Goal: Task Accomplishment & Management: Manage account settings

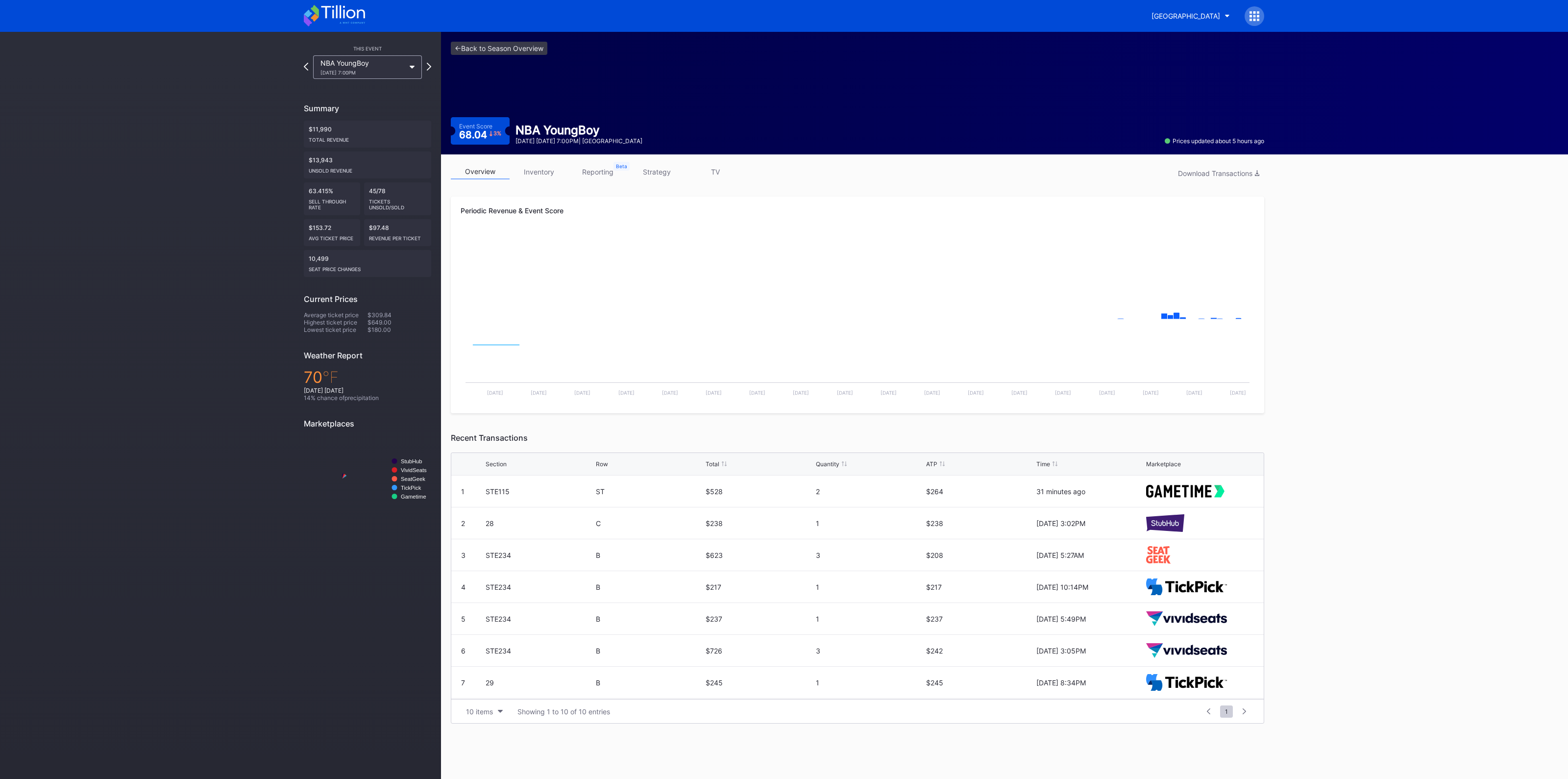
click at [547, 170] on link "inventory" at bounding box center [539, 172] width 59 height 15
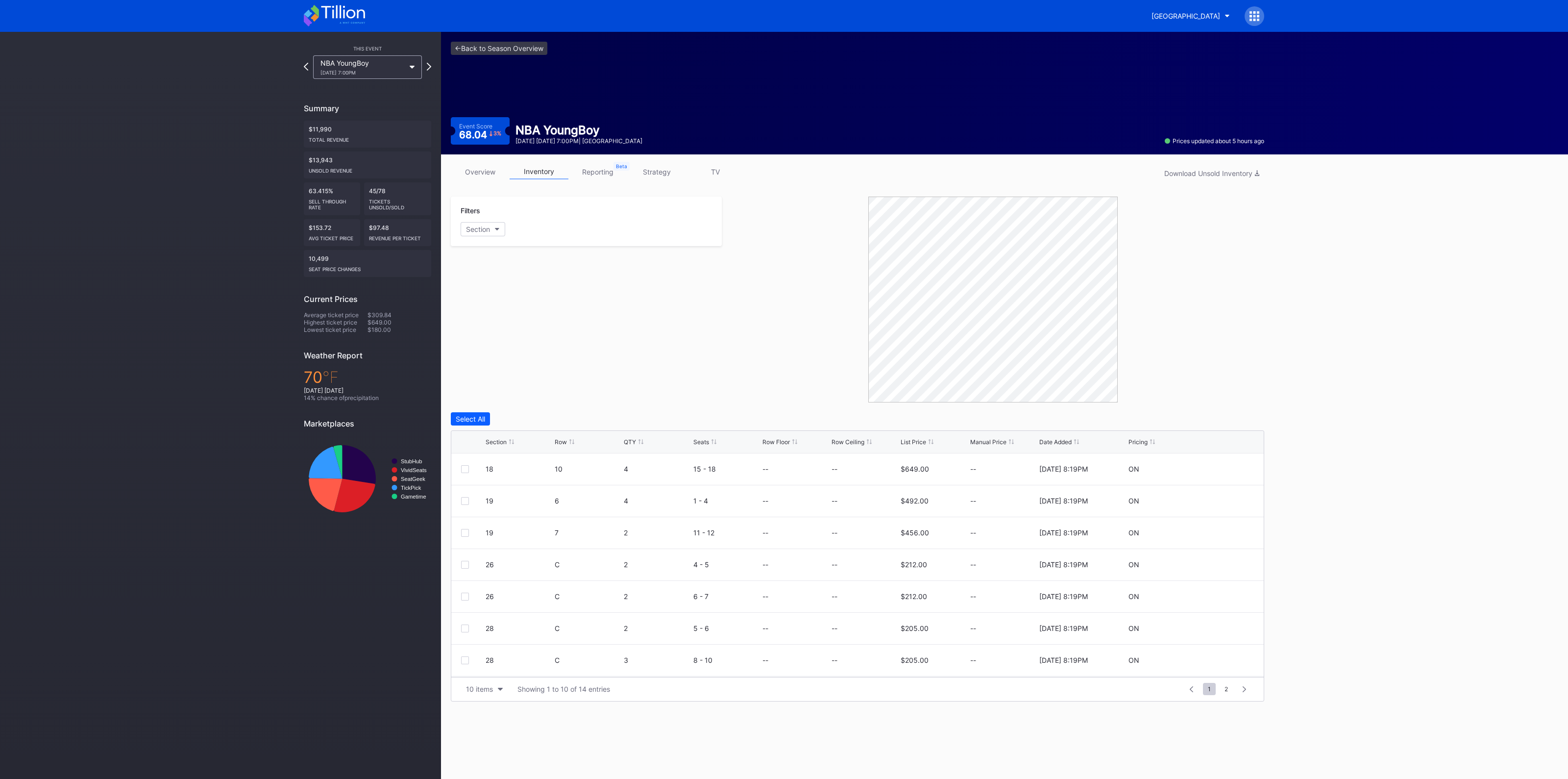
click at [496, 445] on div "Section Row QTY Seats Row Floor Row Ceiling List Price Manual Price Date Added …" at bounding box center [857, 442] width 813 height 23
click at [509, 51] on link "<- Back to Season Overview" at bounding box center [499, 48] width 97 height 13
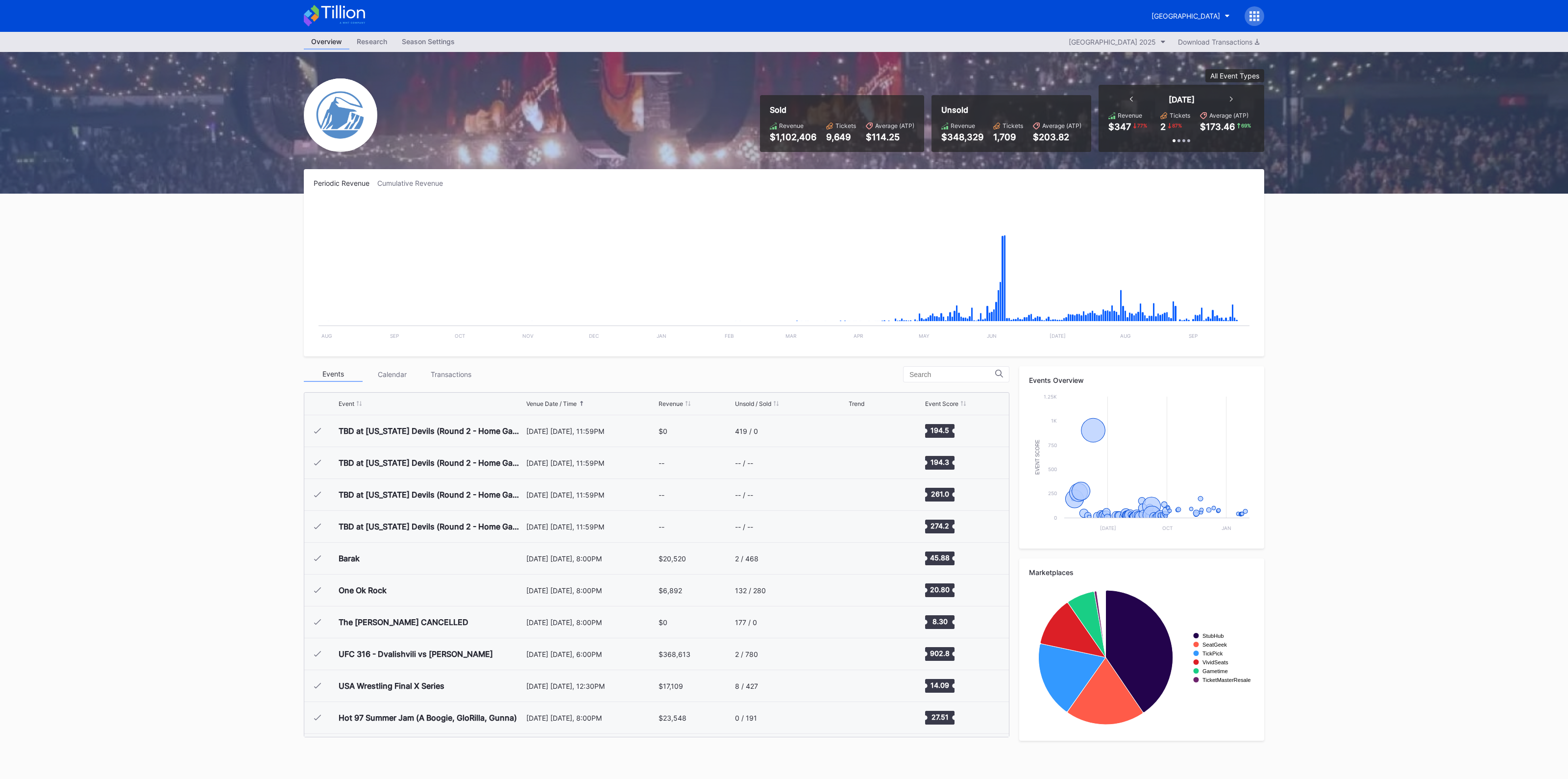
scroll to position [1466, 0]
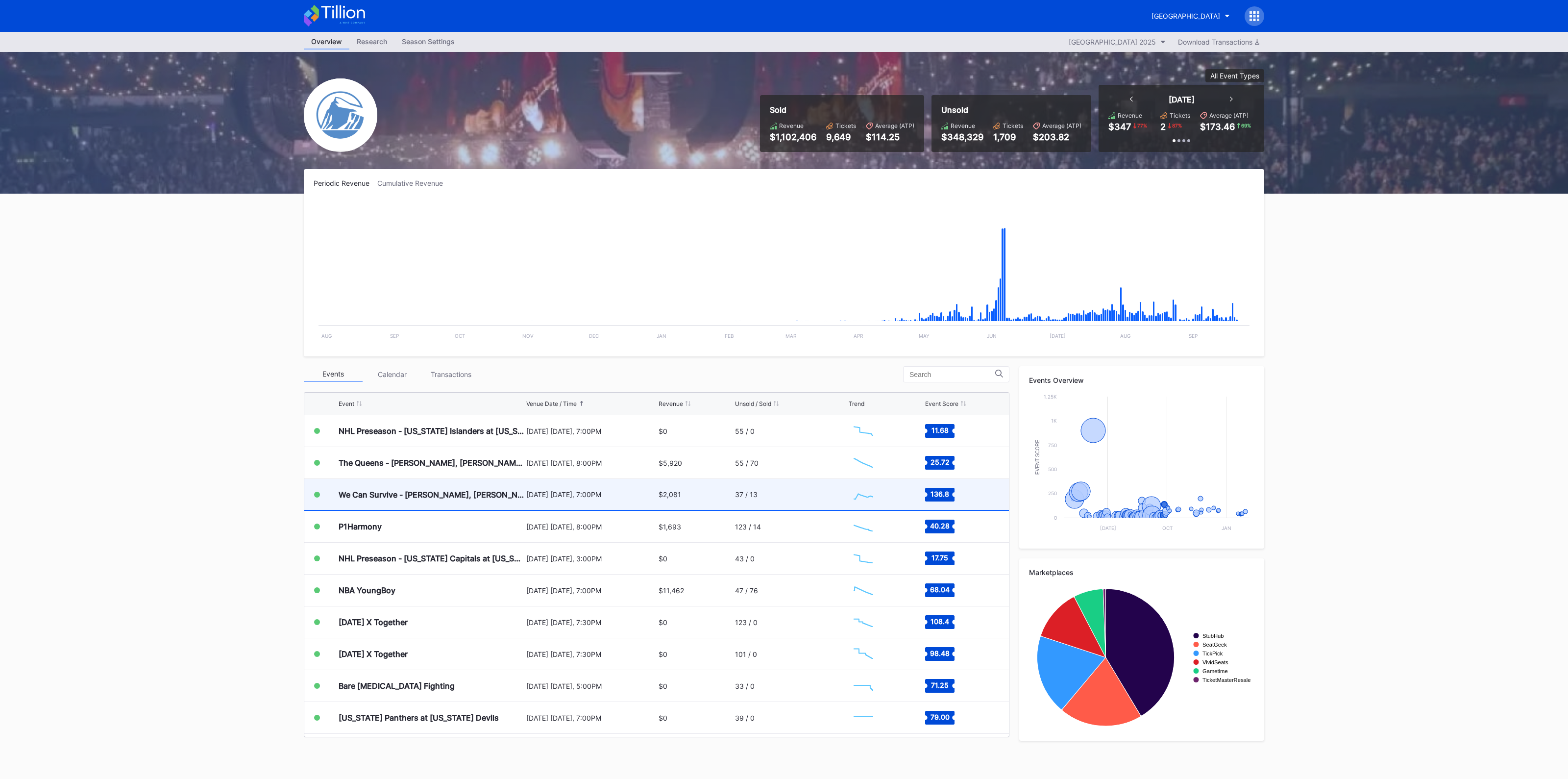
click at [483, 501] on div "We Can Survive - [PERSON_NAME], [PERSON_NAME], [PERSON_NAME], Goo Goo Dolls" at bounding box center [431, 494] width 185 height 31
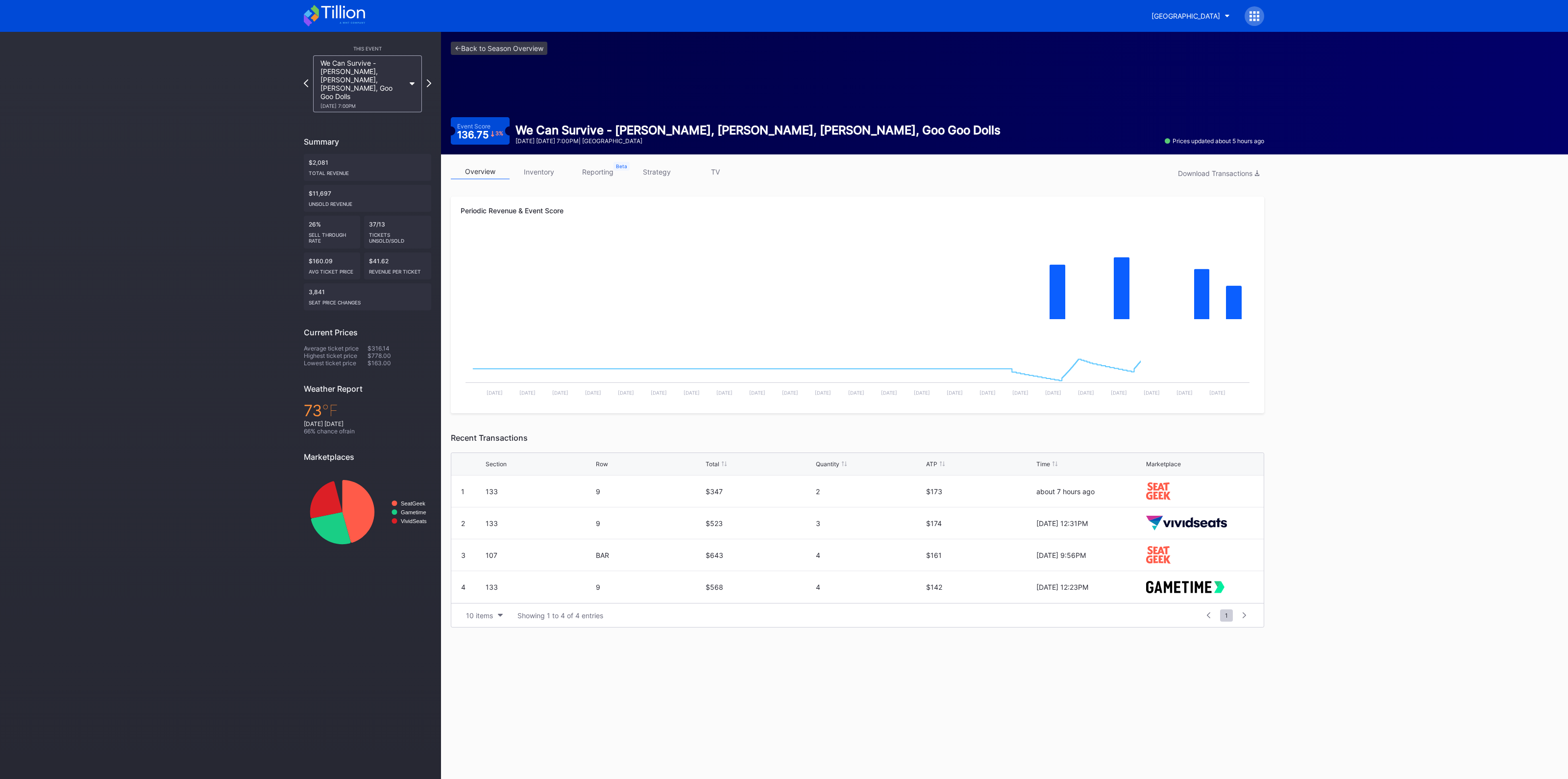
click at [556, 165] on link "inventory" at bounding box center [539, 172] width 59 height 15
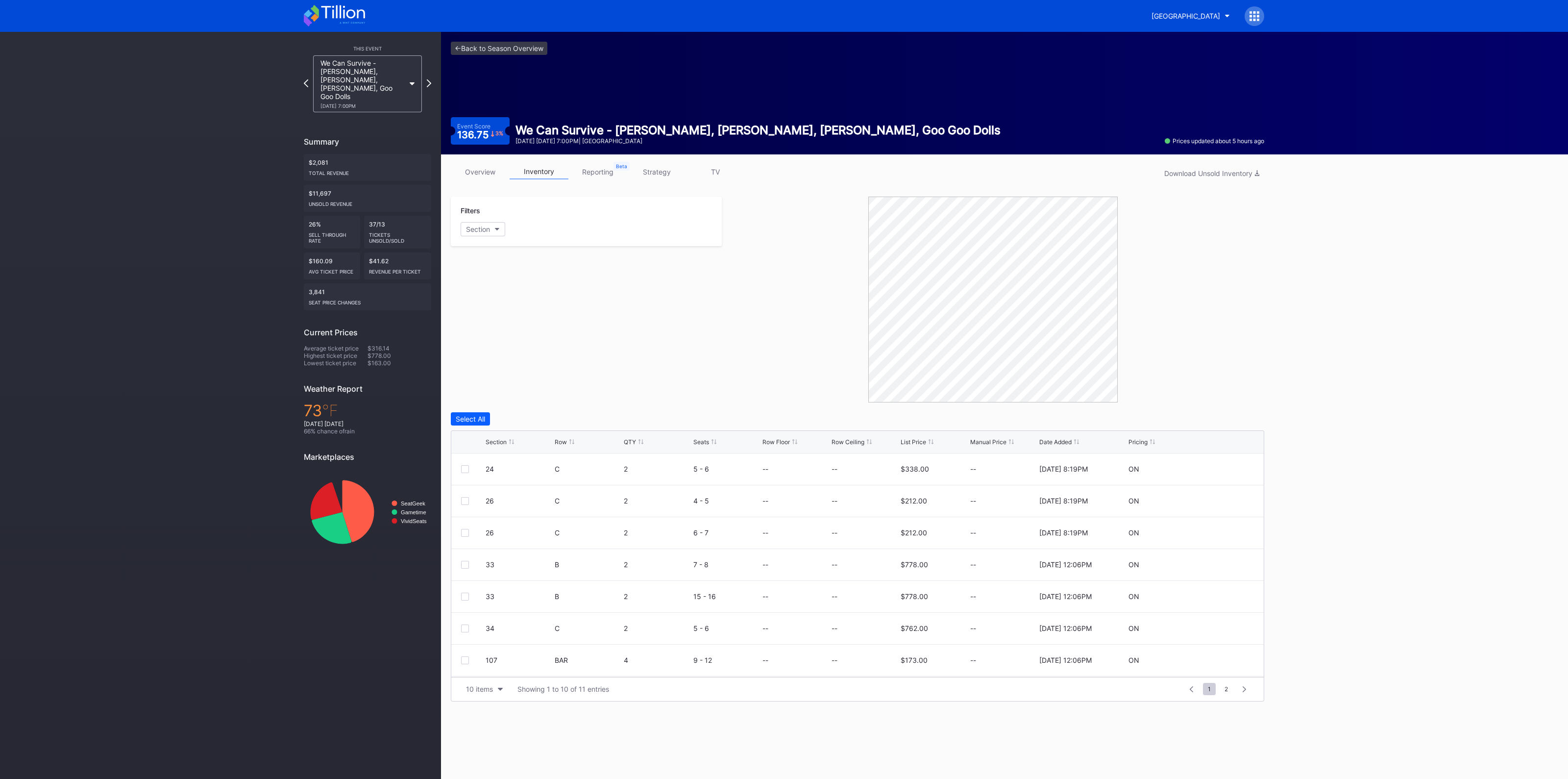
click at [495, 441] on div "Section" at bounding box center [496, 442] width 21 height 7
click at [496, 694] on button "10 items" at bounding box center [485, 689] width 46 height 13
click at [484, 652] on div "100 items" at bounding box center [485, 646] width 46 height 18
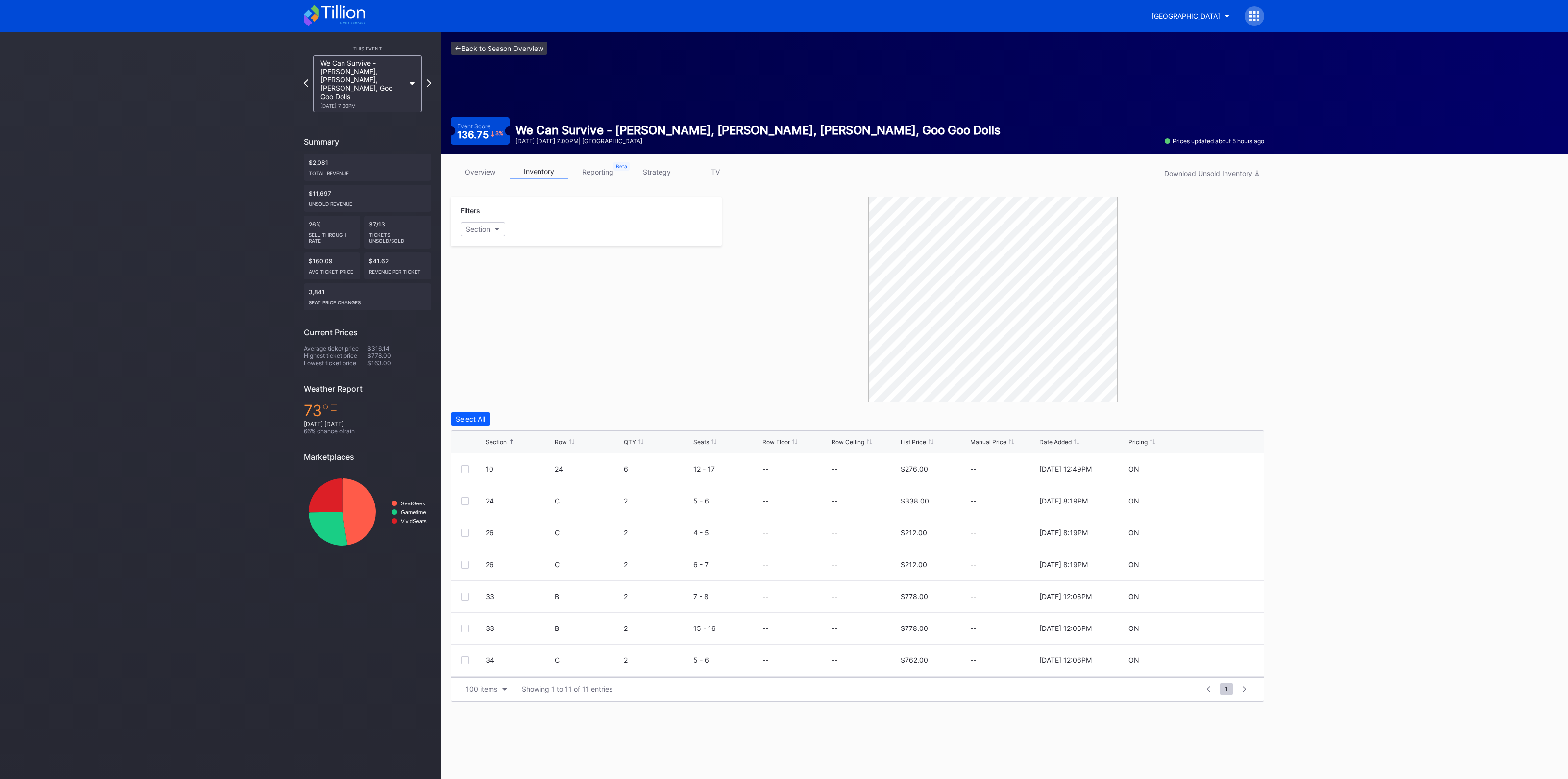
click at [484, 41] on link "<- Back to Season Overview" at bounding box center [499, 48] width 97 height 13
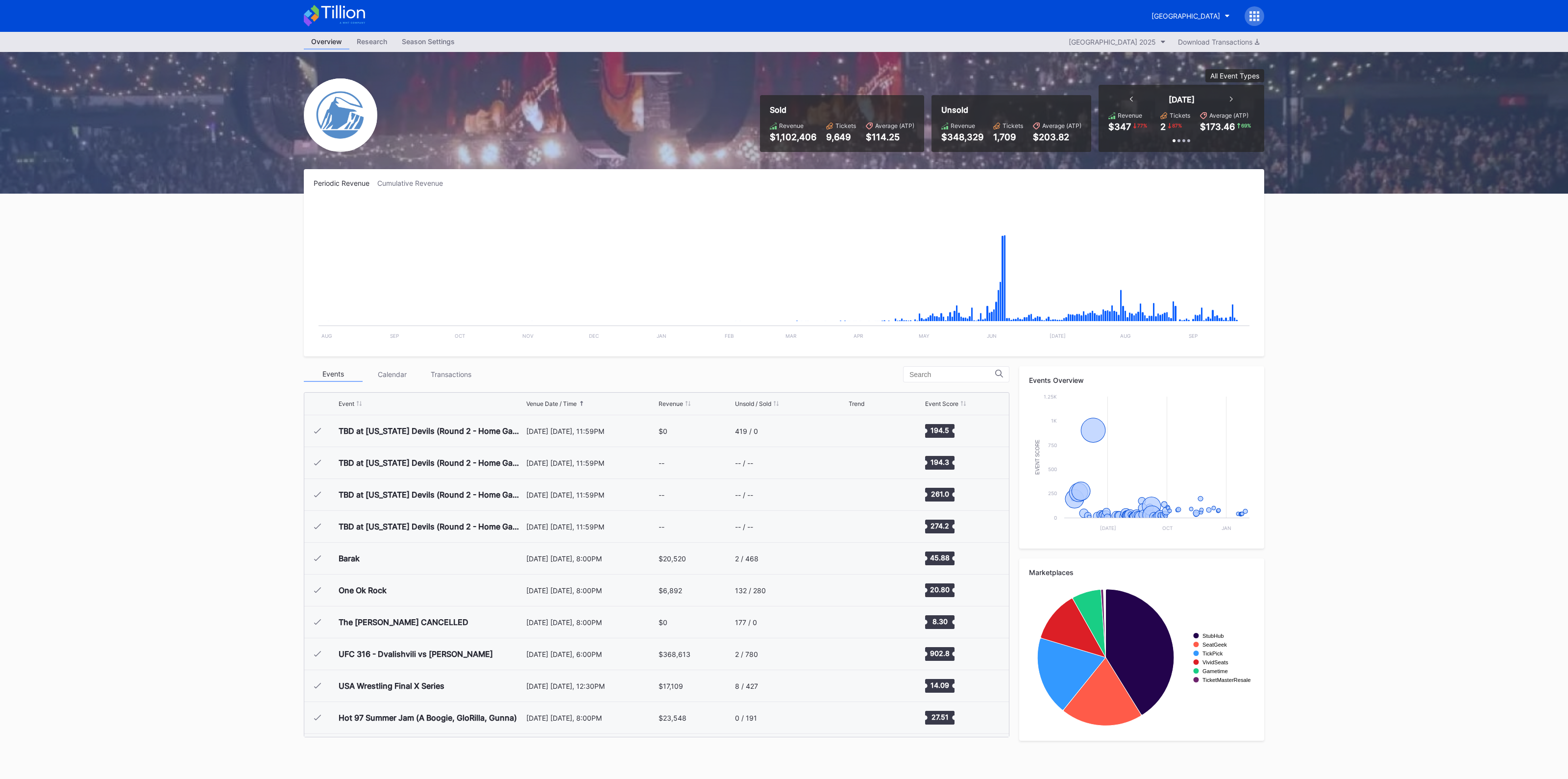
scroll to position [1466, 0]
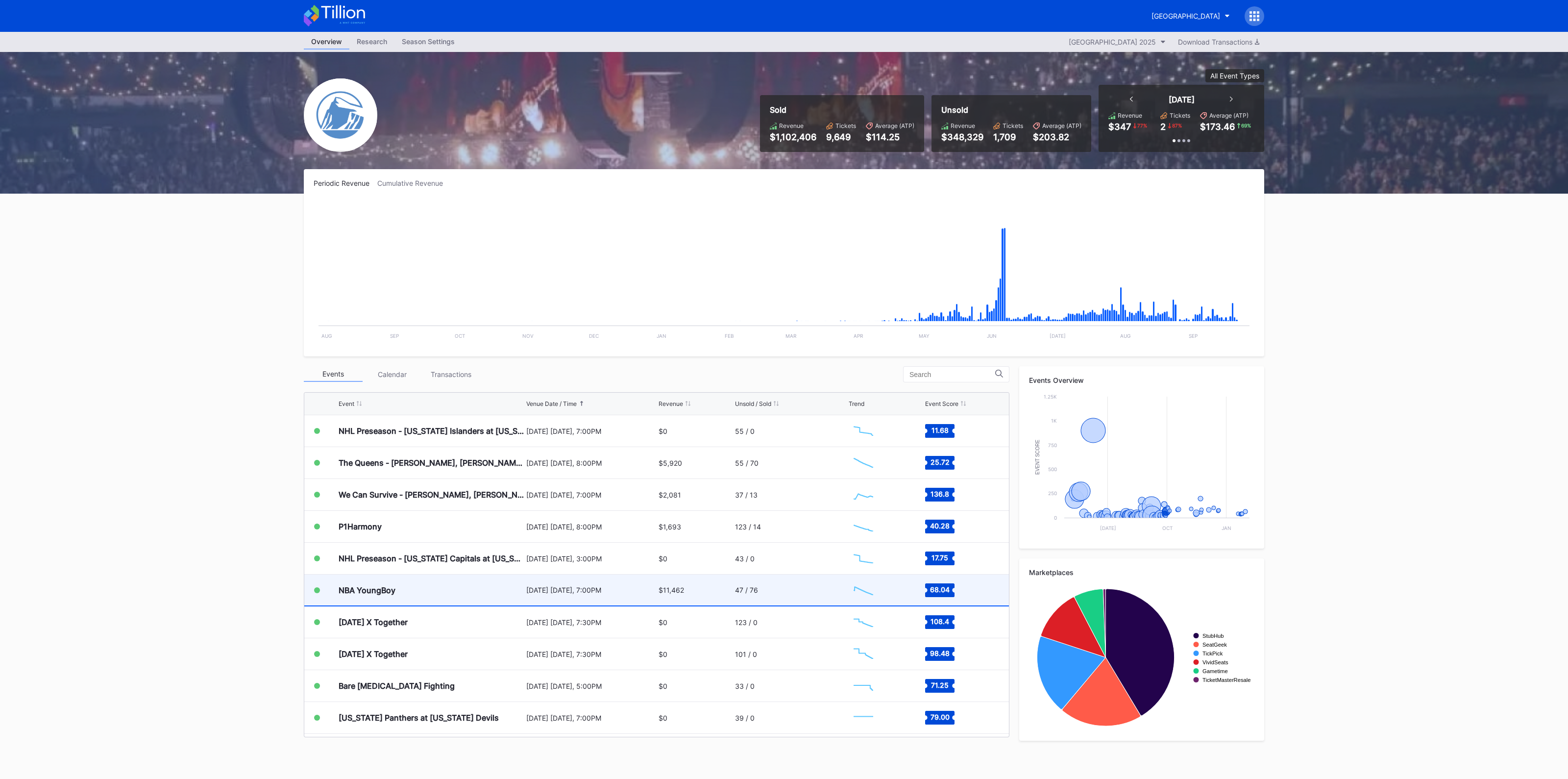
click at [597, 587] on div "[DATE] [DATE], 7:00PM" at bounding box center [591, 590] width 130 height 9
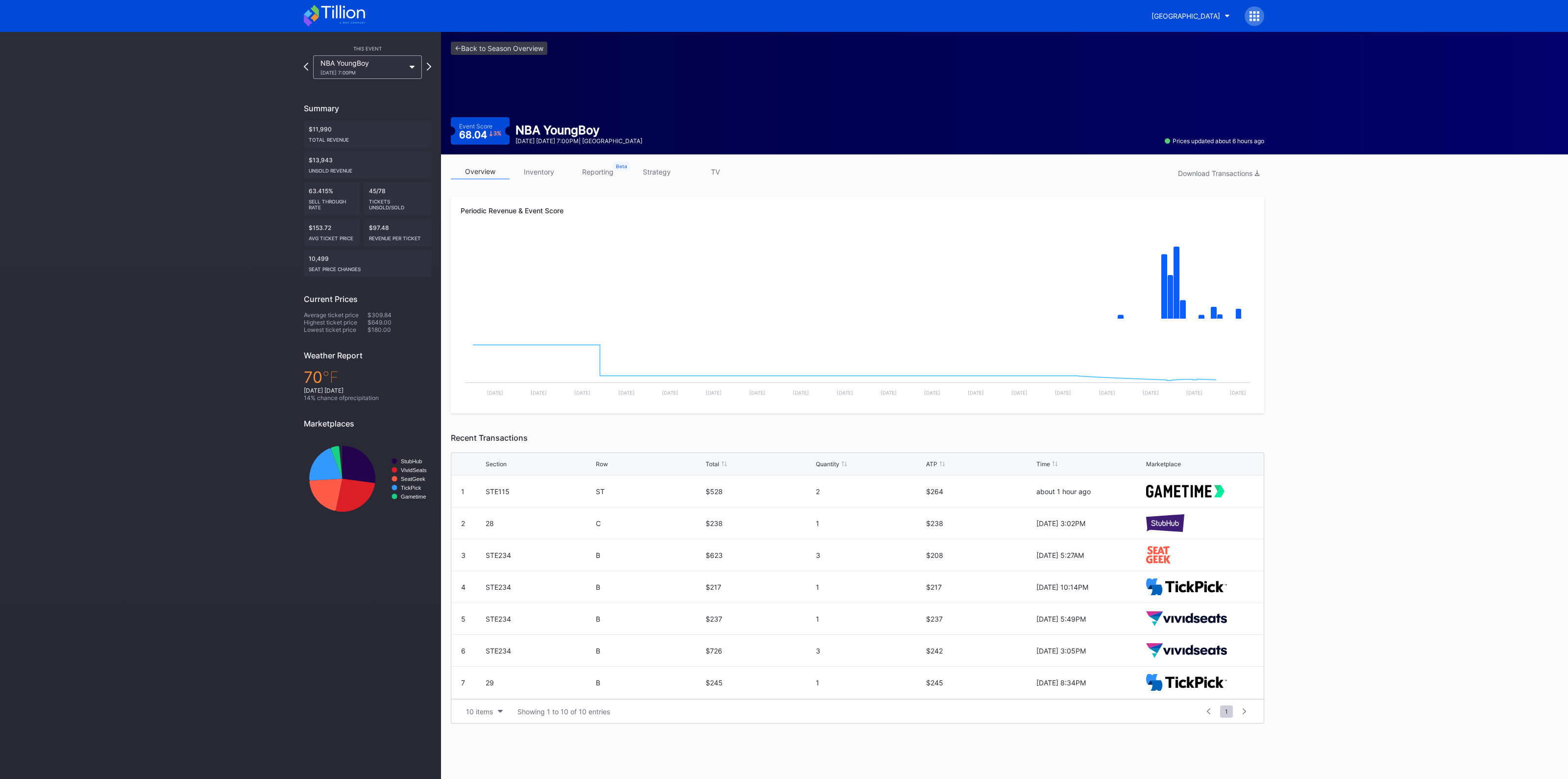
click at [549, 163] on div "overview inventory reporting strategy TV Download Transactions Periodic Revenue…" at bounding box center [857, 444] width 833 height 579
click at [555, 175] on link "inventory" at bounding box center [539, 172] width 59 height 15
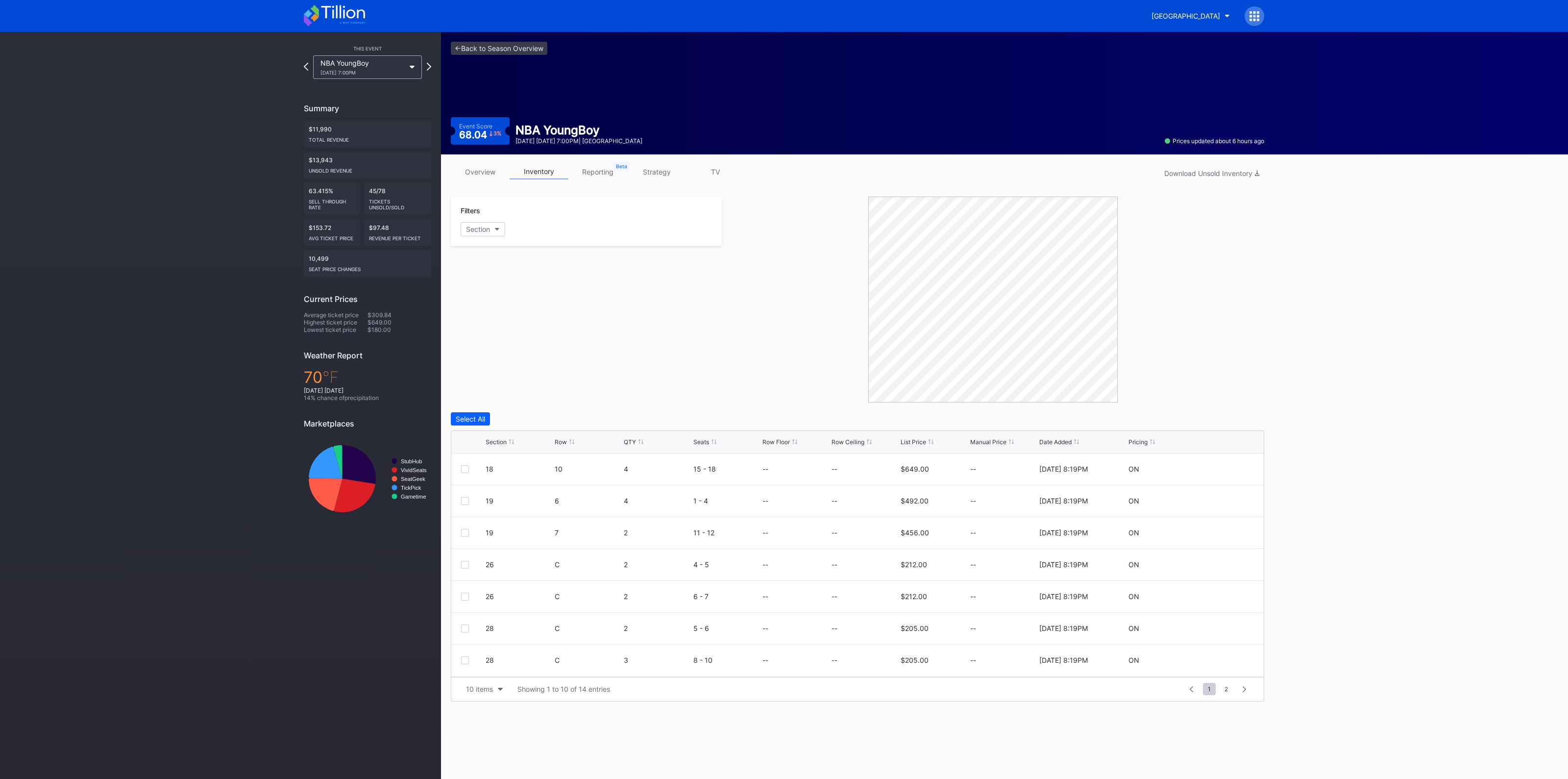
click at [500, 439] on div "Section" at bounding box center [496, 442] width 21 height 7
click at [531, 50] on link "<- Back to Season Overview" at bounding box center [499, 48] width 97 height 13
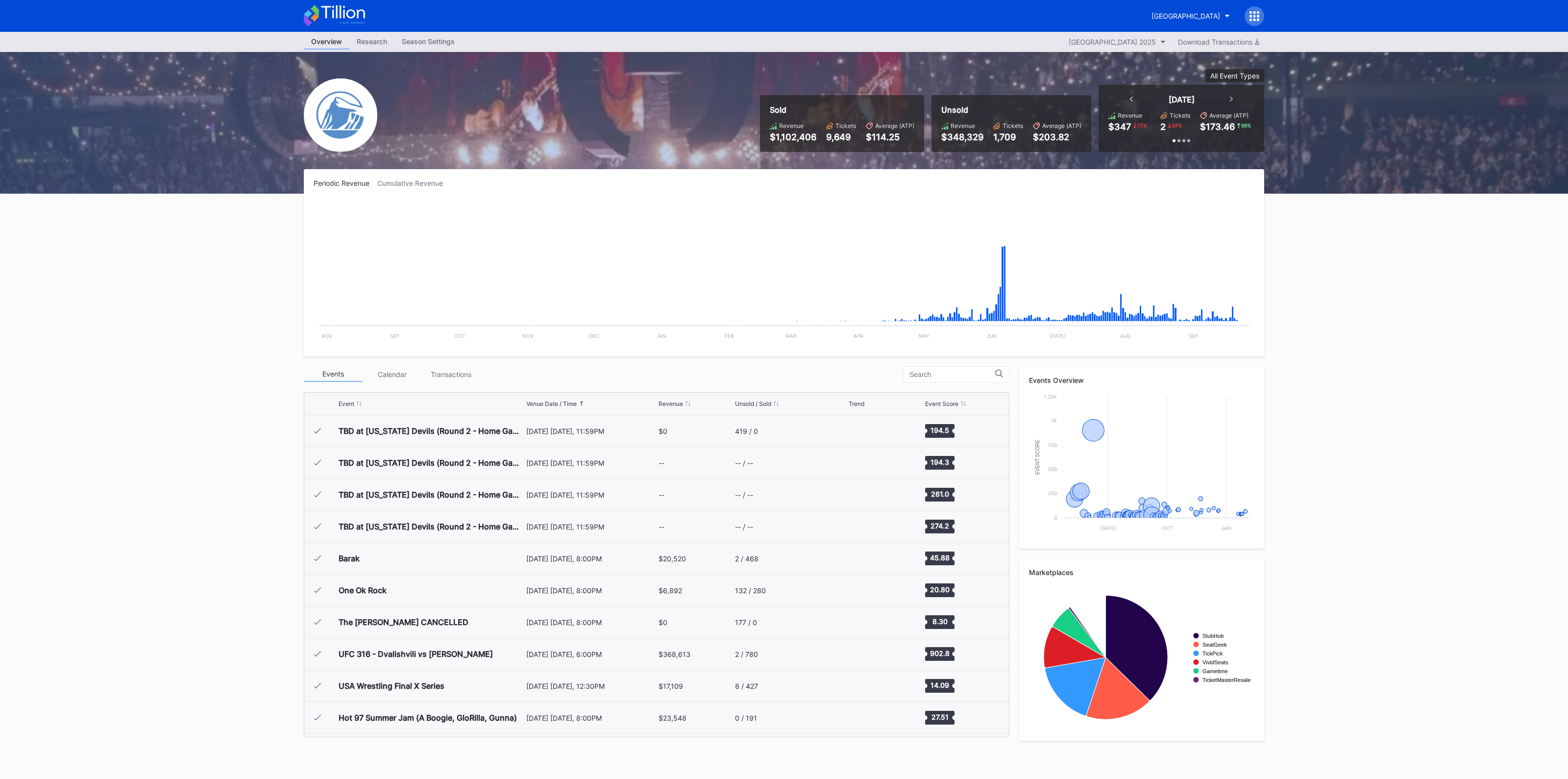
scroll to position [1466, 0]
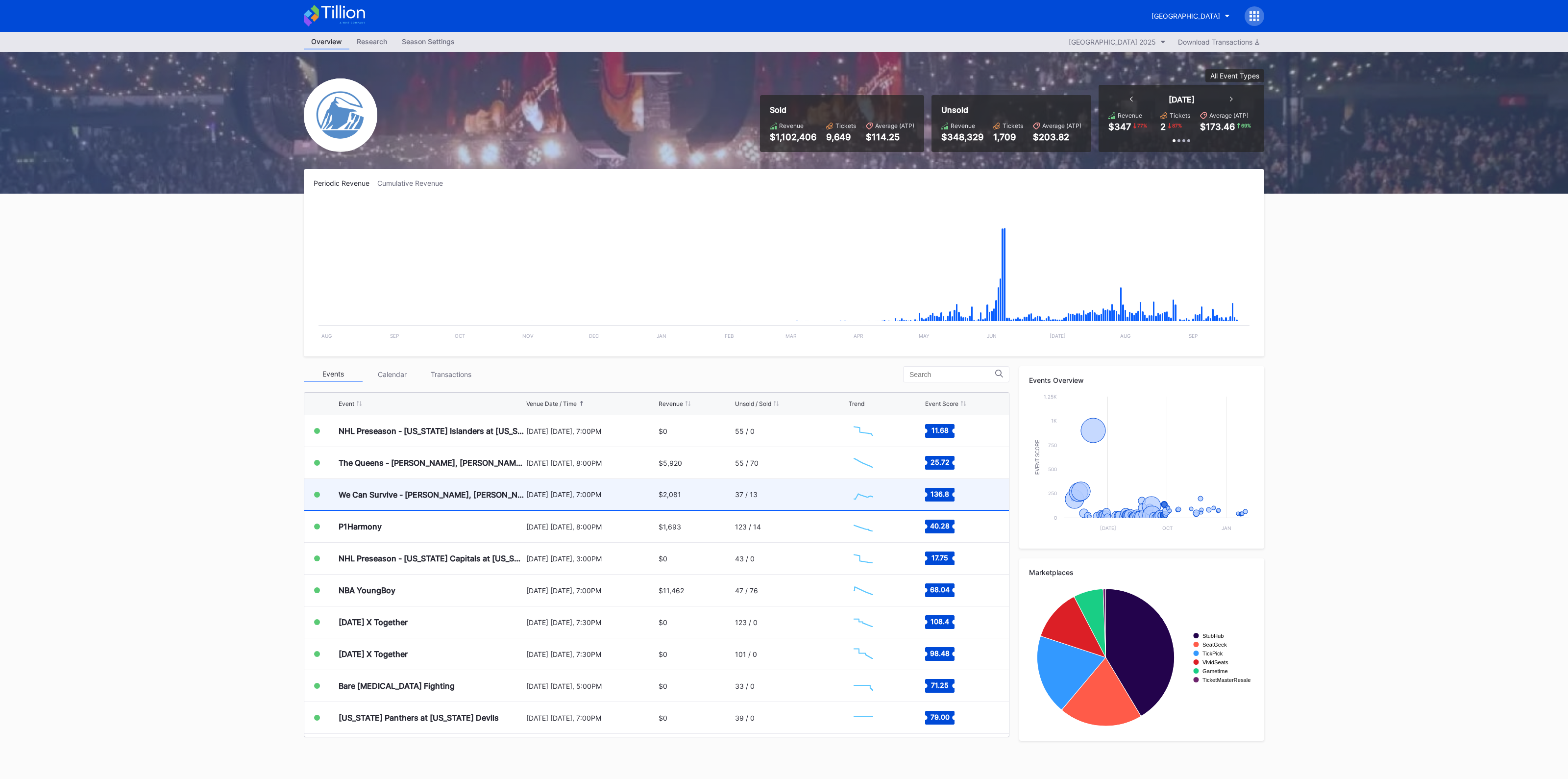
click at [519, 490] on div "We Can Survive - [PERSON_NAME], [PERSON_NAME], [PERSON_NAME], Goo Goo Dolls" at bounding box center [431, 495] width 185 height 10
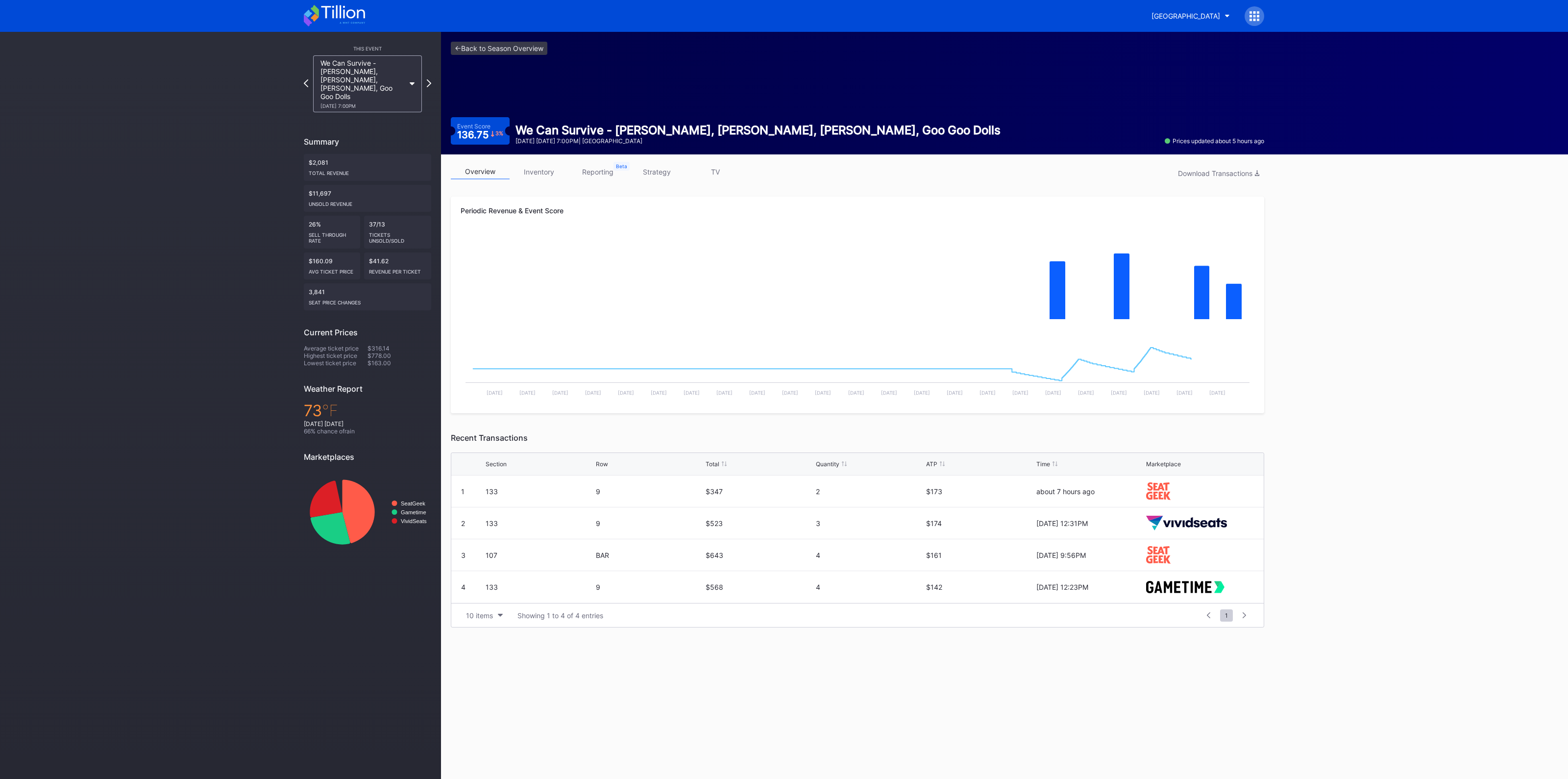
click at [550, 161] on div "overview inventory reporting strategy TV Download Transactions Periodic Revenue…" at bounding box center [857, 396] width 833 height 483
click at [544, 171] on link "inventory" at bounding box center [539, 172] width 59 height 15
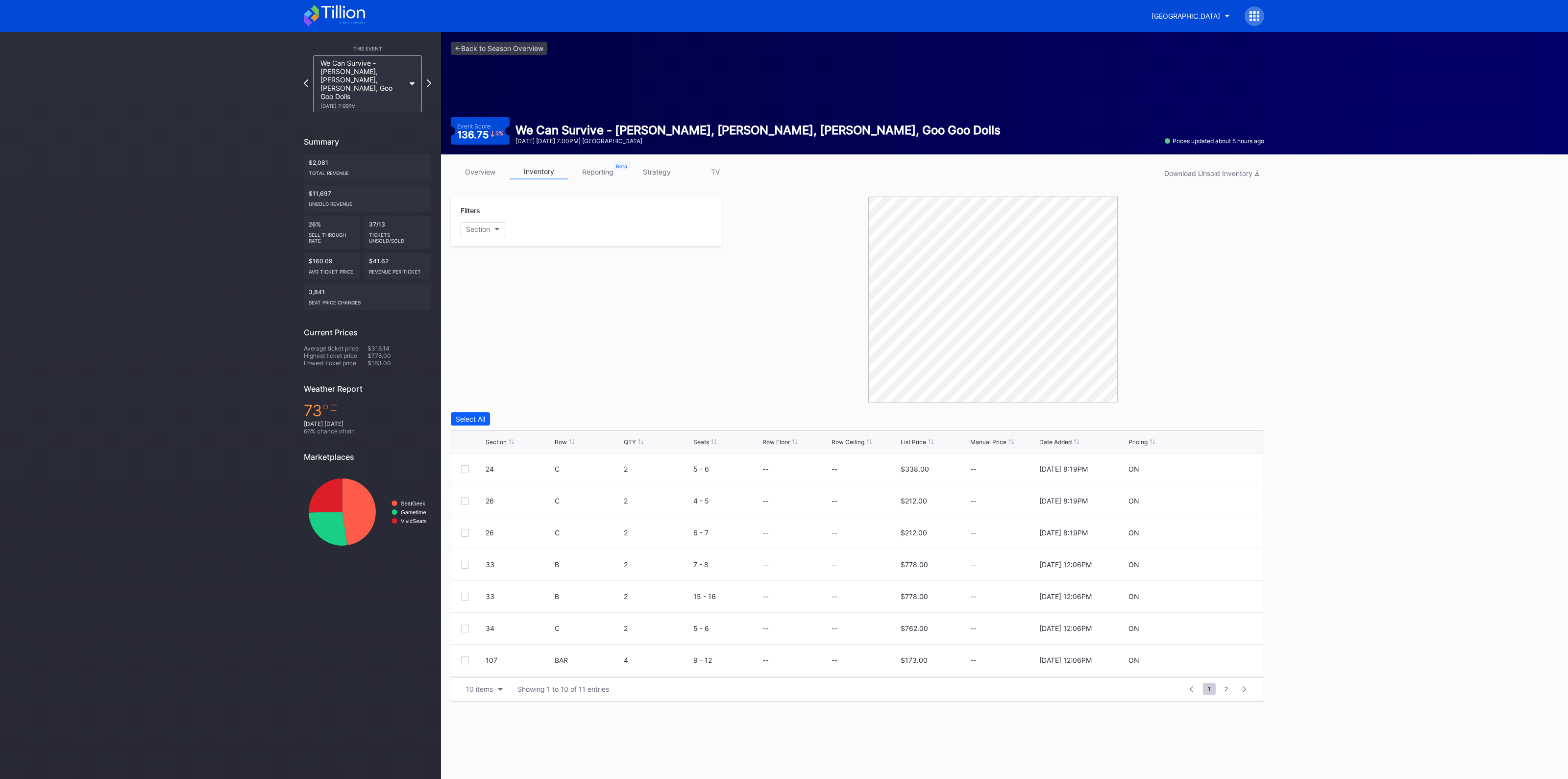
click at [500, 439] on div "Section" at bounding box center [496, 442] width 21 height 7
click at [502, 442] on div "Section" at bounding box center [496, 442] width 21 height 7
click at [464, 533] on div at bounding box center [465, 533] width 8 height 8
click at [491, 51] on link "<- Back to Season Overview" at bounding box center [499, 48] width 97 height 13
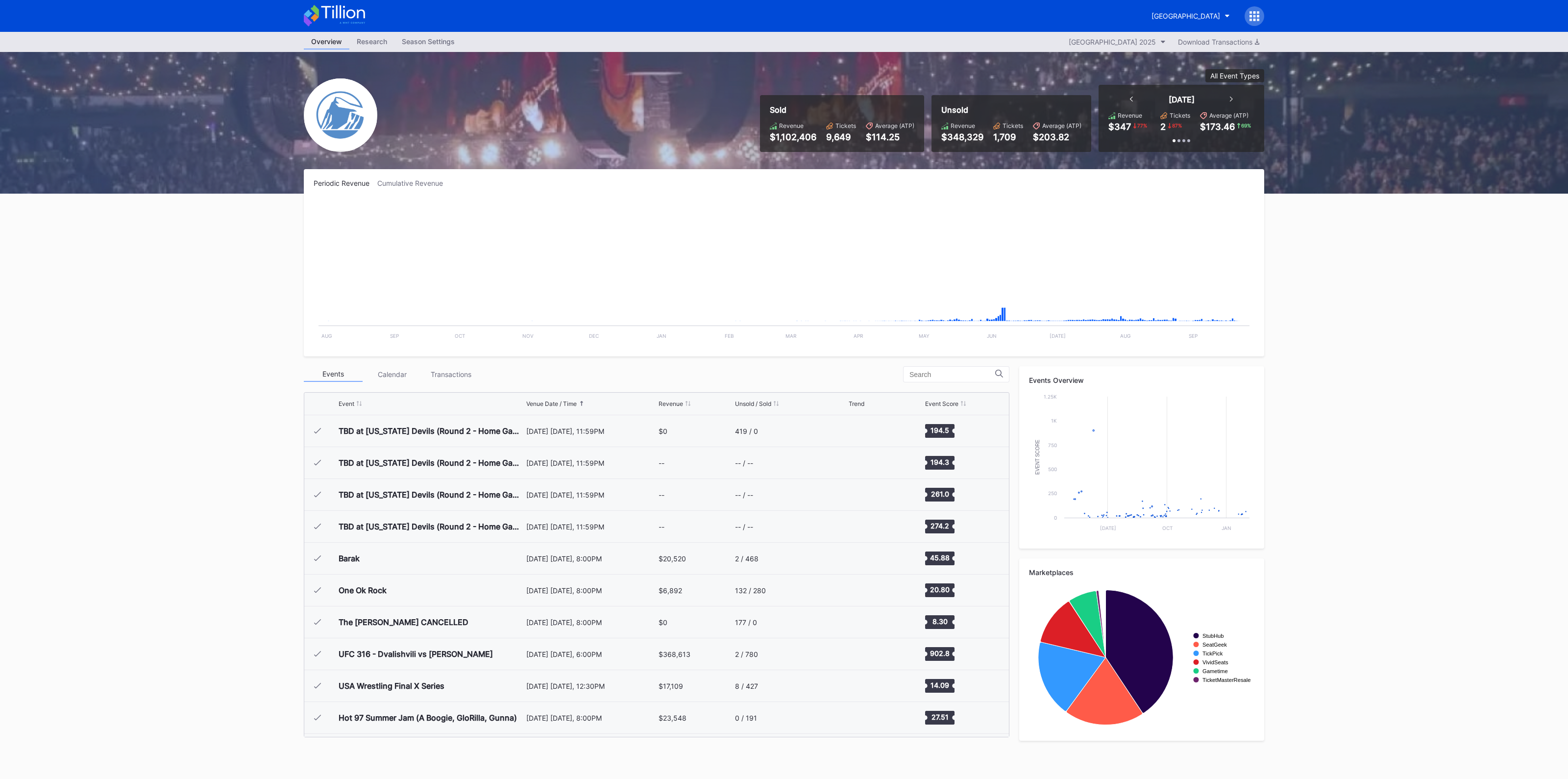
scroll to position [1466, 0]
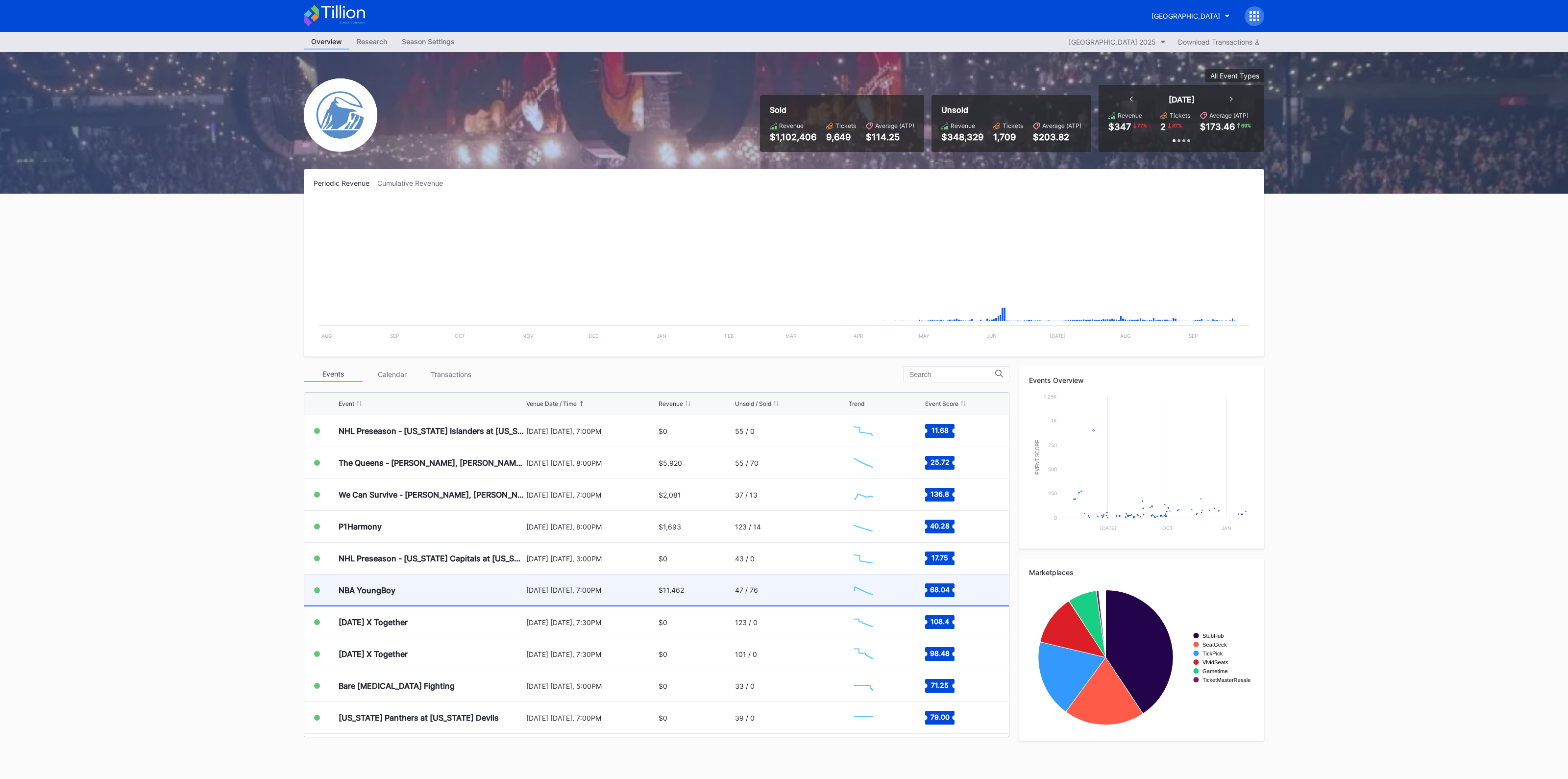
click at [460, 590] on div "NBA YoungBoy" at bounding box center [431, 590] width 185 height 31
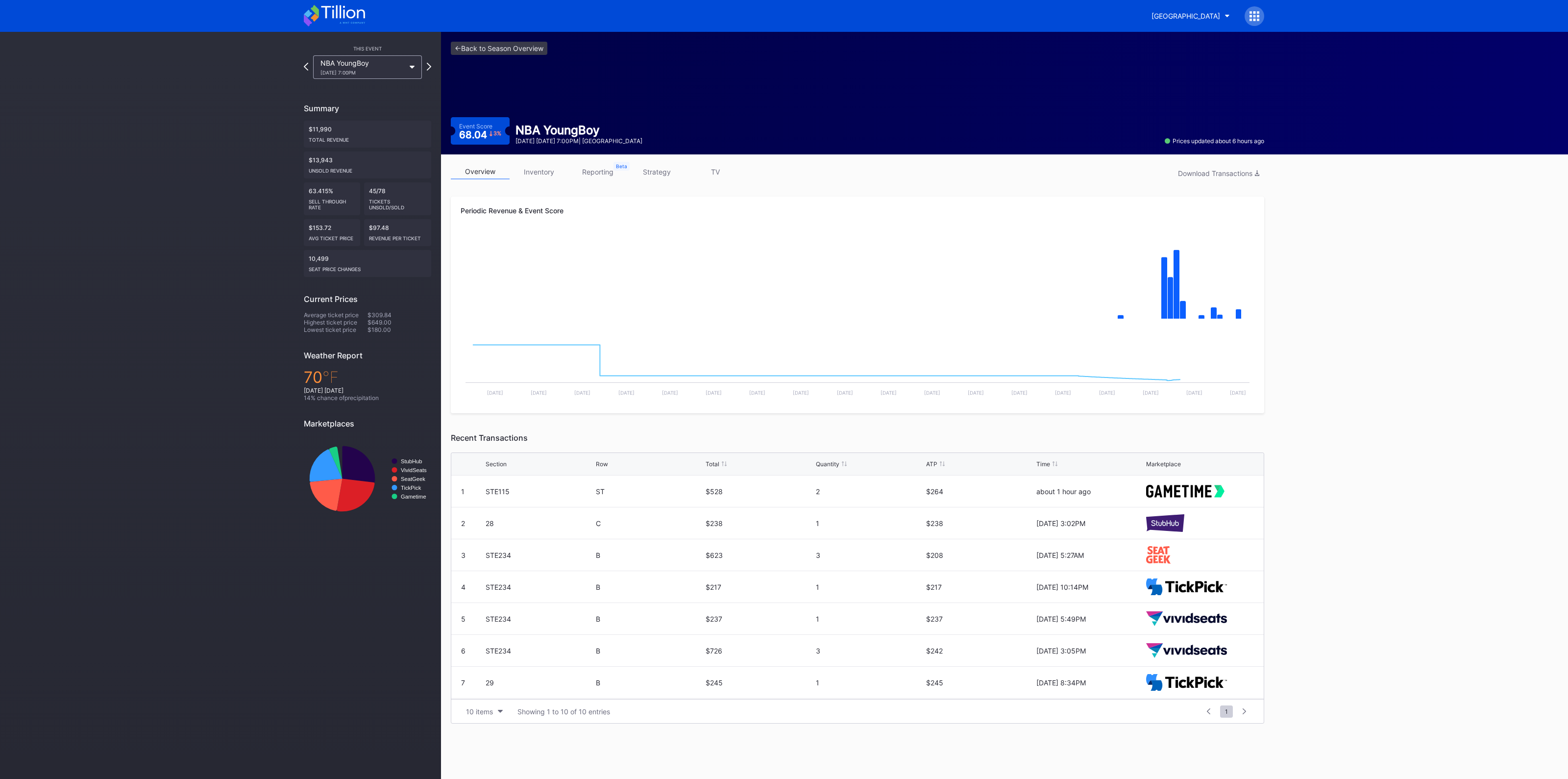
click at [537, 170] on link "inventory" at bounding box center [539, 172] width 59 height 15
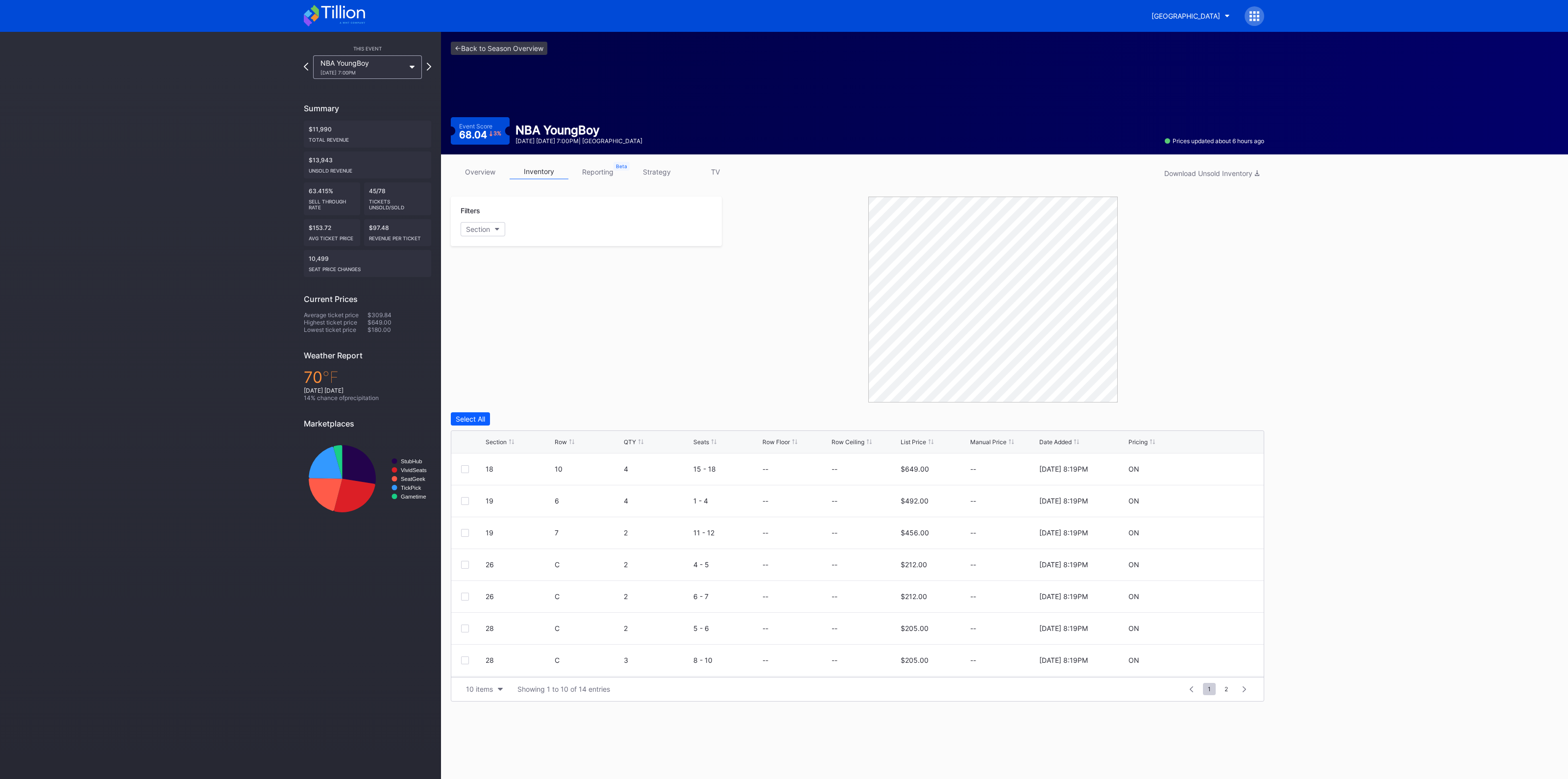
click at [492, 443] on div "Section" at bounding box center [496, 442] width 21 height 7
click at [461, 594] on div at bounding box center [465, 596] width 8 height 8
click at [466, 567] on div at bounding box center [465, 568] width 8 height 8
click at [468, 631] on div at bounding box center [465, 631] width 8 height 8
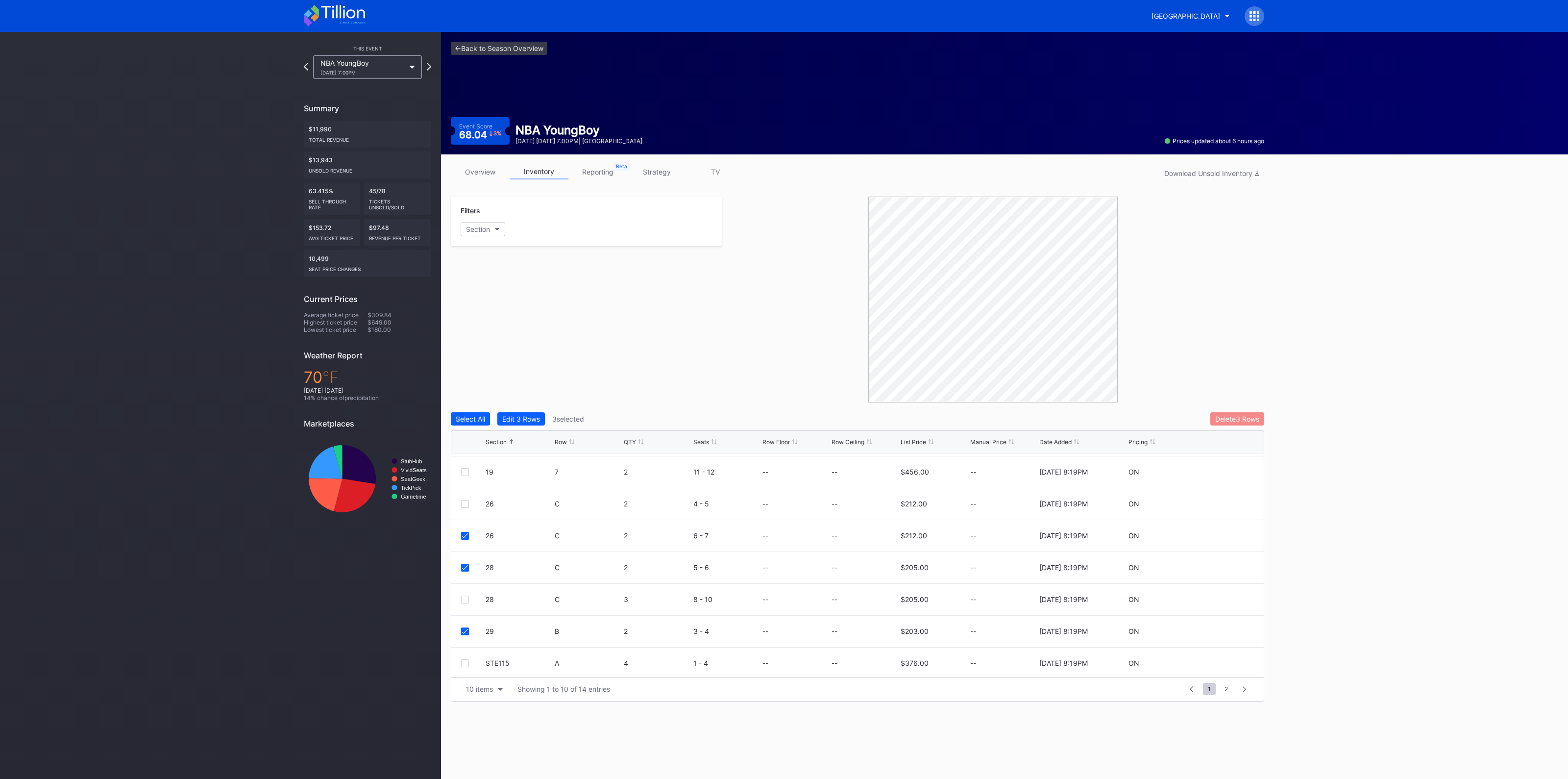
click at [1227, 412] on button "Delete 3 Rows" at bounding box center [1237, 419] width 54 height 13
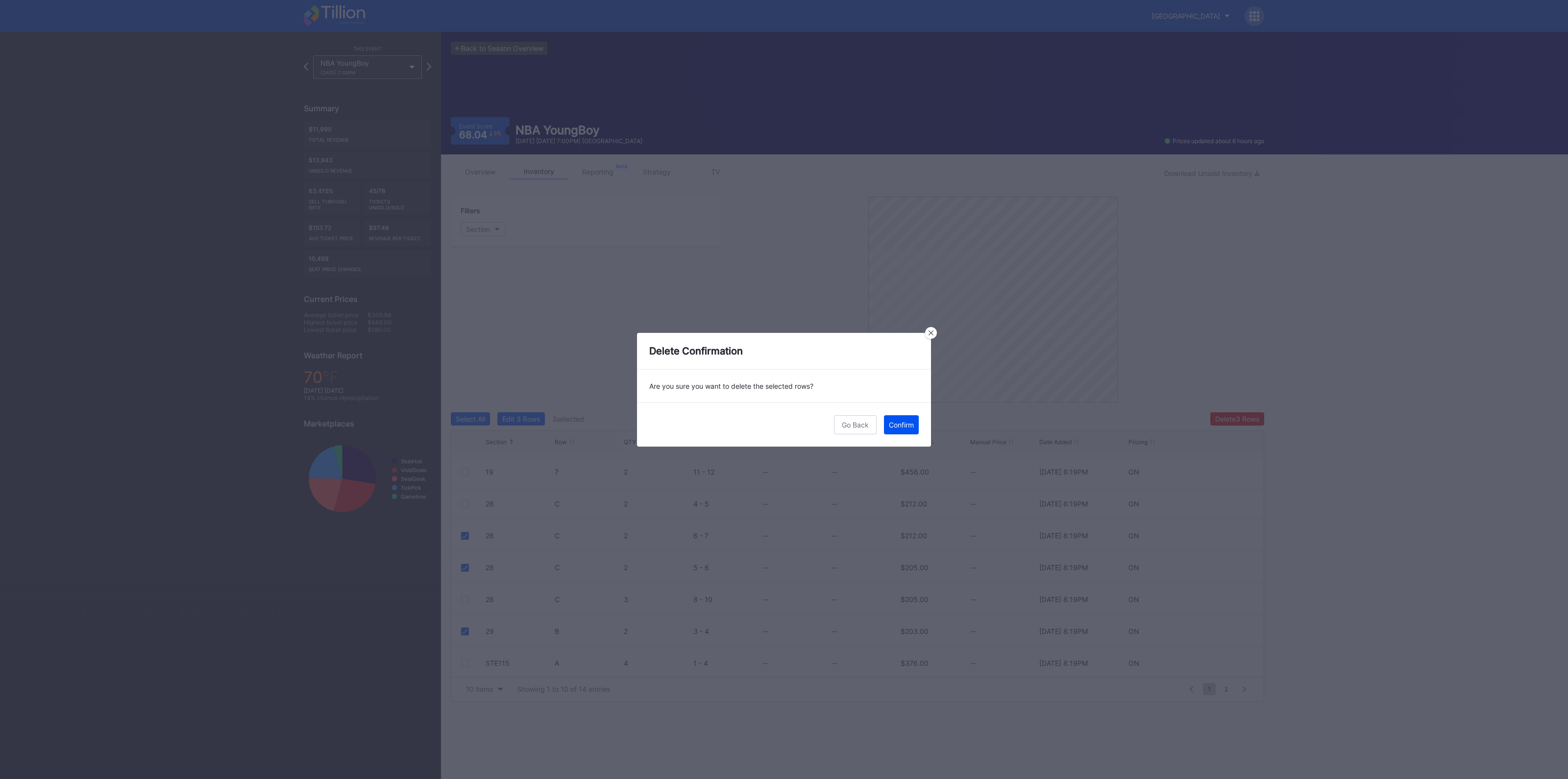
click at [906, 421] on div "Confirm" at bounding box center [901, 425] width 25 height 9
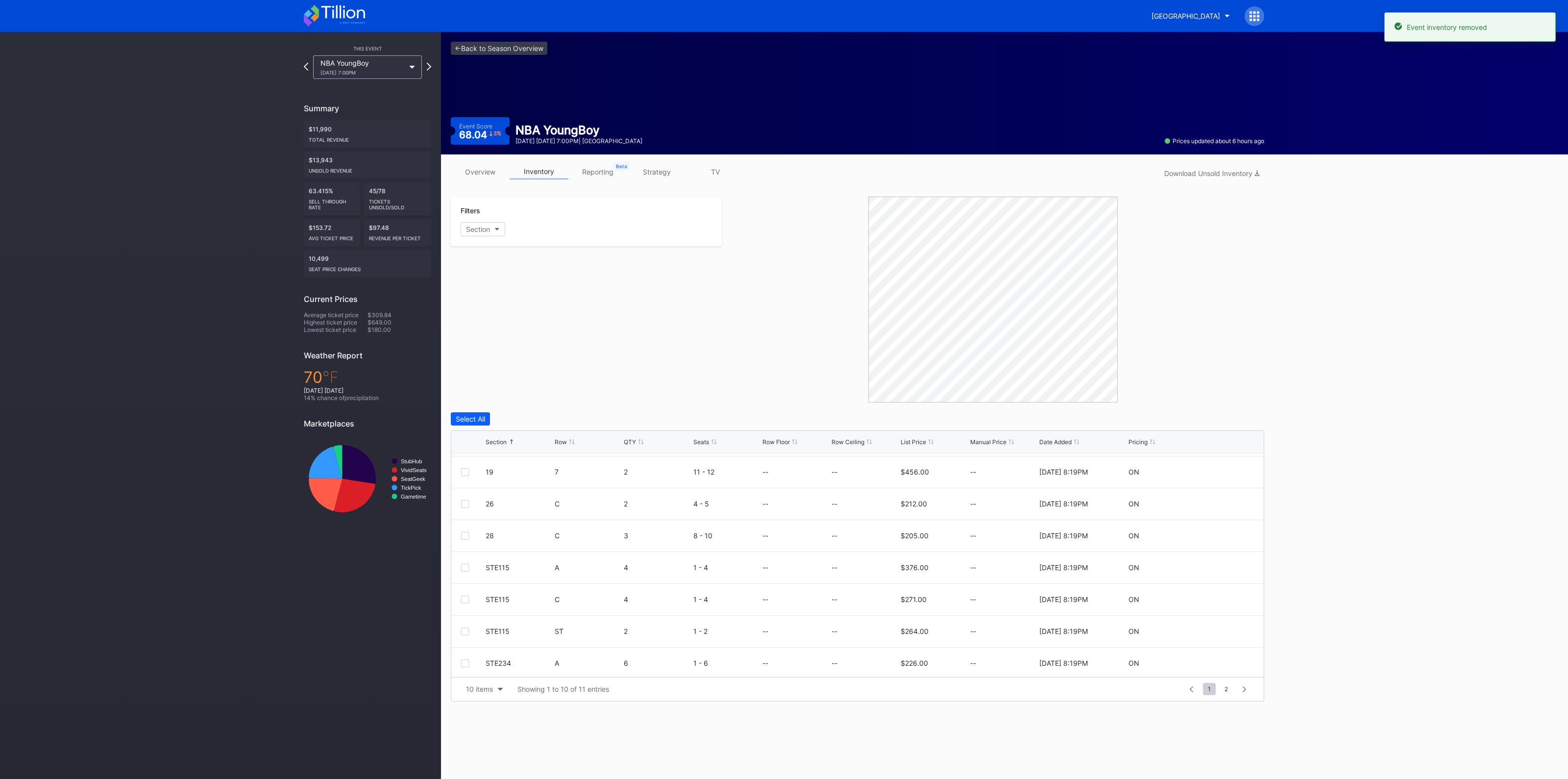
scroll to position [0, 0]
click at [527, 46] on link "<- Back to Season Overview" at bounding box center [499, 48] width 97 height 13
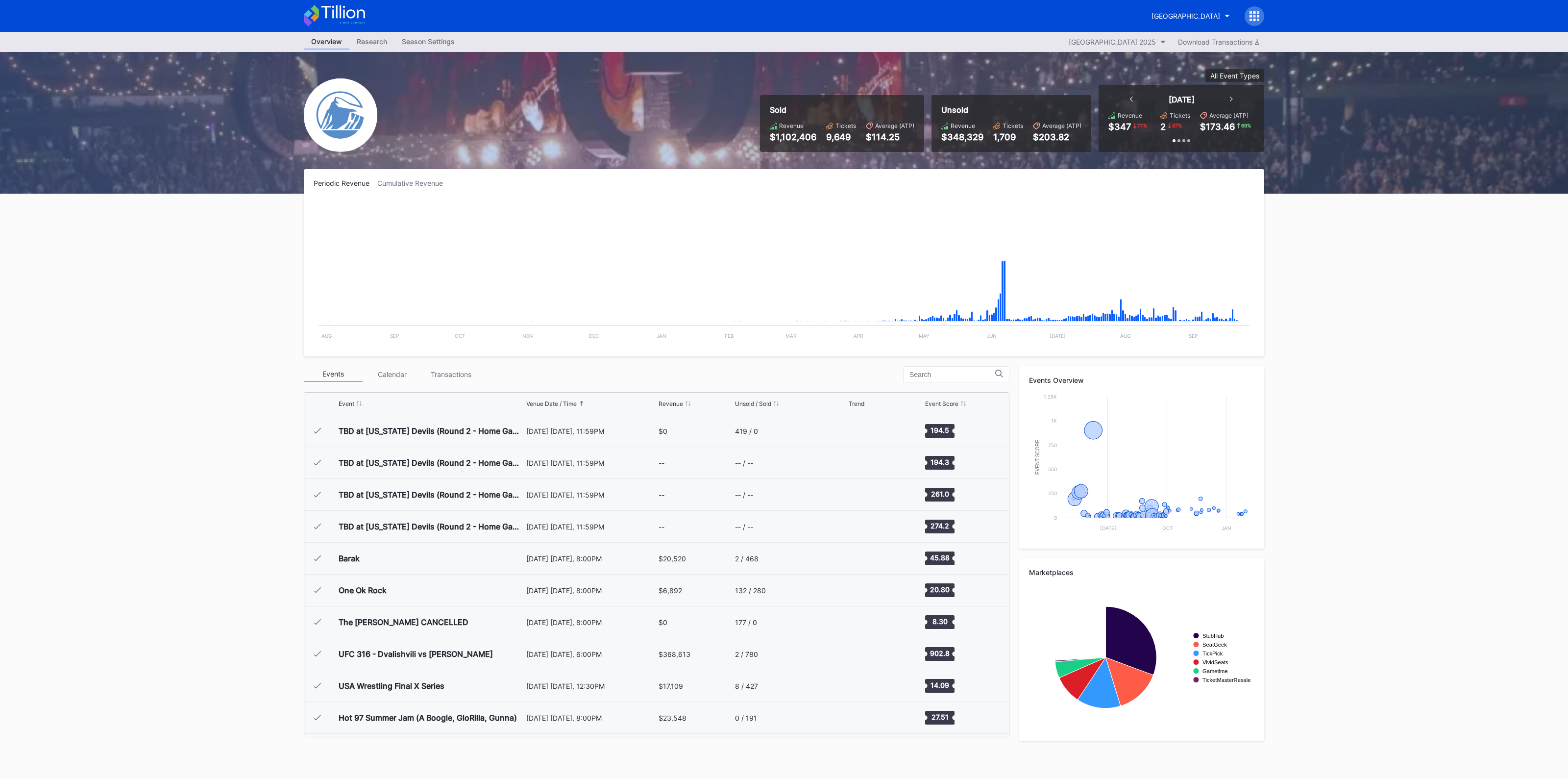
scroll to position [1466, 0]
